Goal: Find specific page/section: Find specific page/section

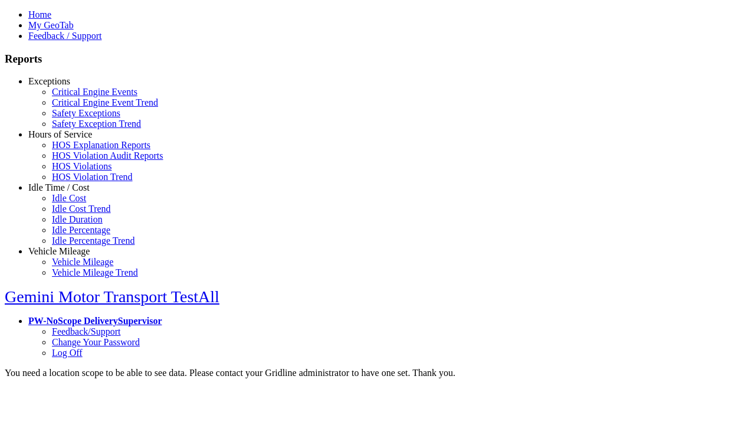
click at [68, 86] on link "Exceptions" at bounding box center [49, 81] width 42 height 10
click at [77, 97] on link "Critical Engine Events" at bounding box center [95, 92] width 86 height 10
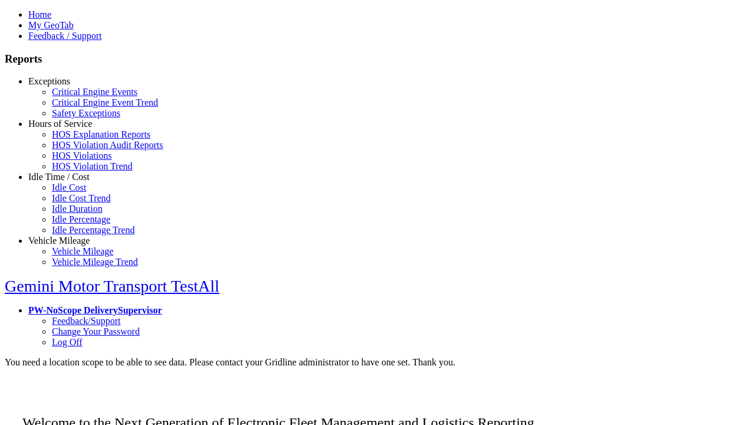
scroll to position [8, 0]
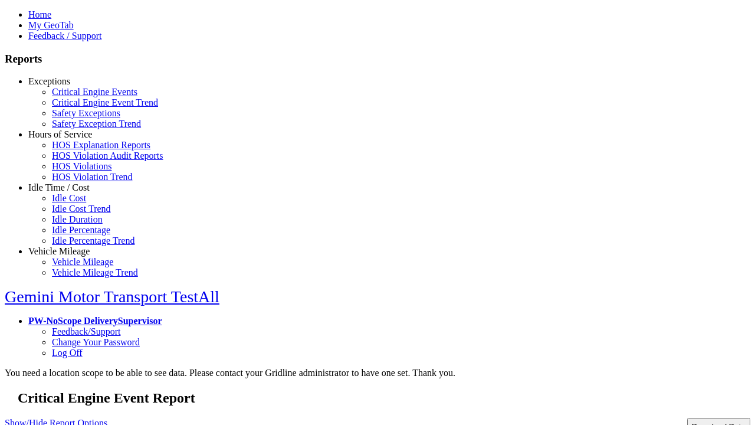
select select
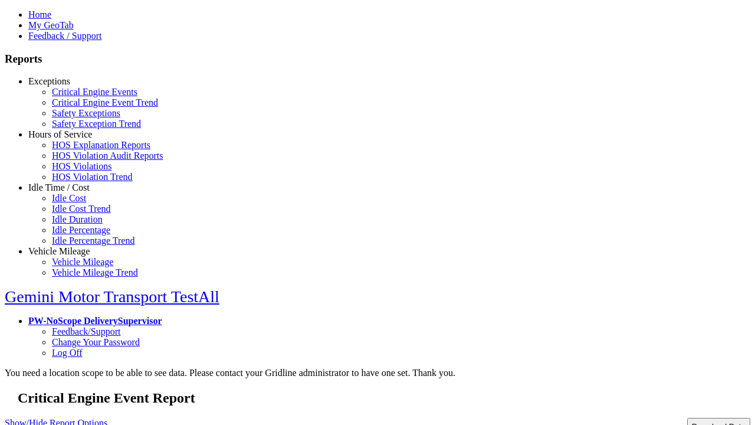
select select
select select "**"
